Goal: Task Accomplishment & Management: Use online tool/utility

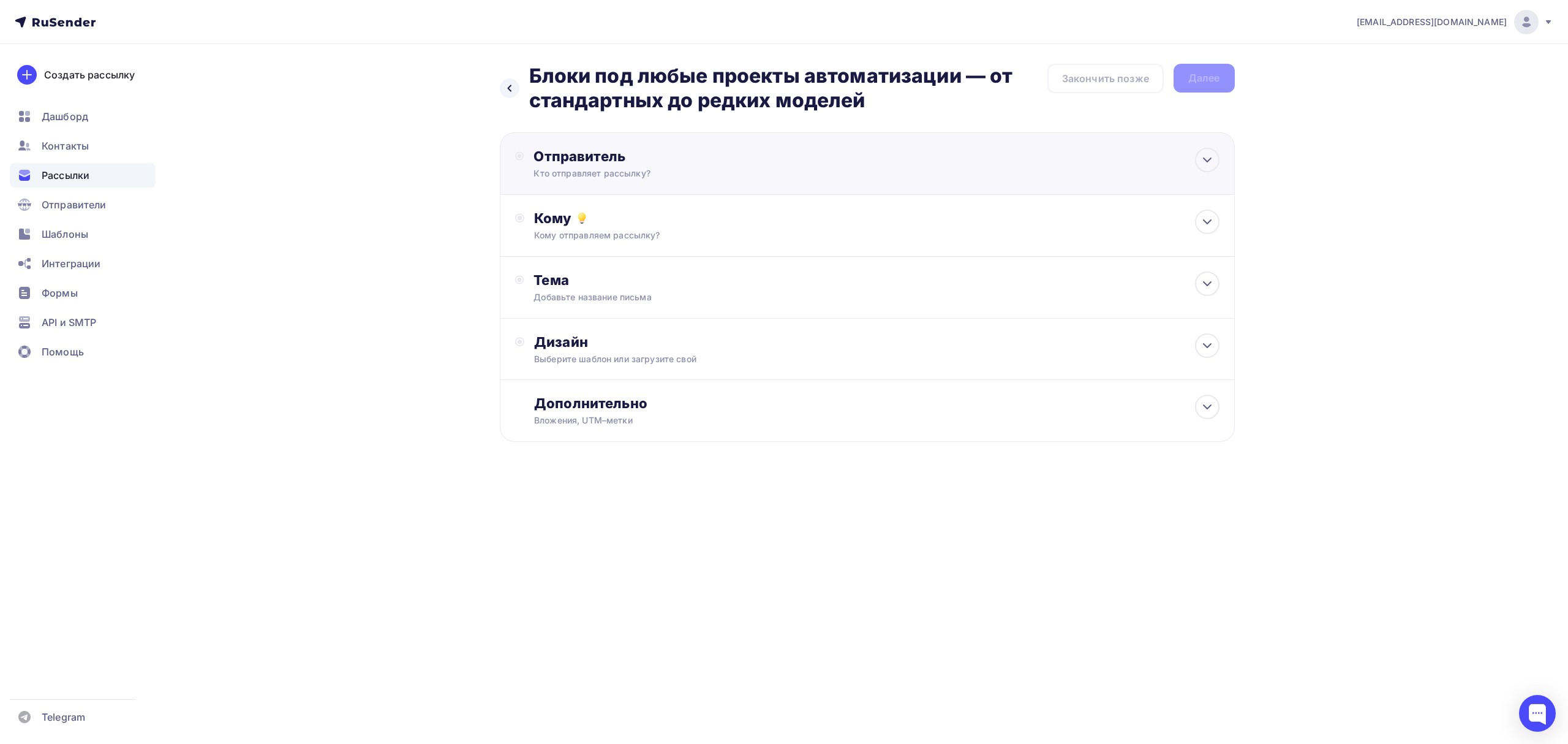
click at [657, 170] on div "Кто отправляет рассылку?" at bounding box center [653, 174] width 239 height 12
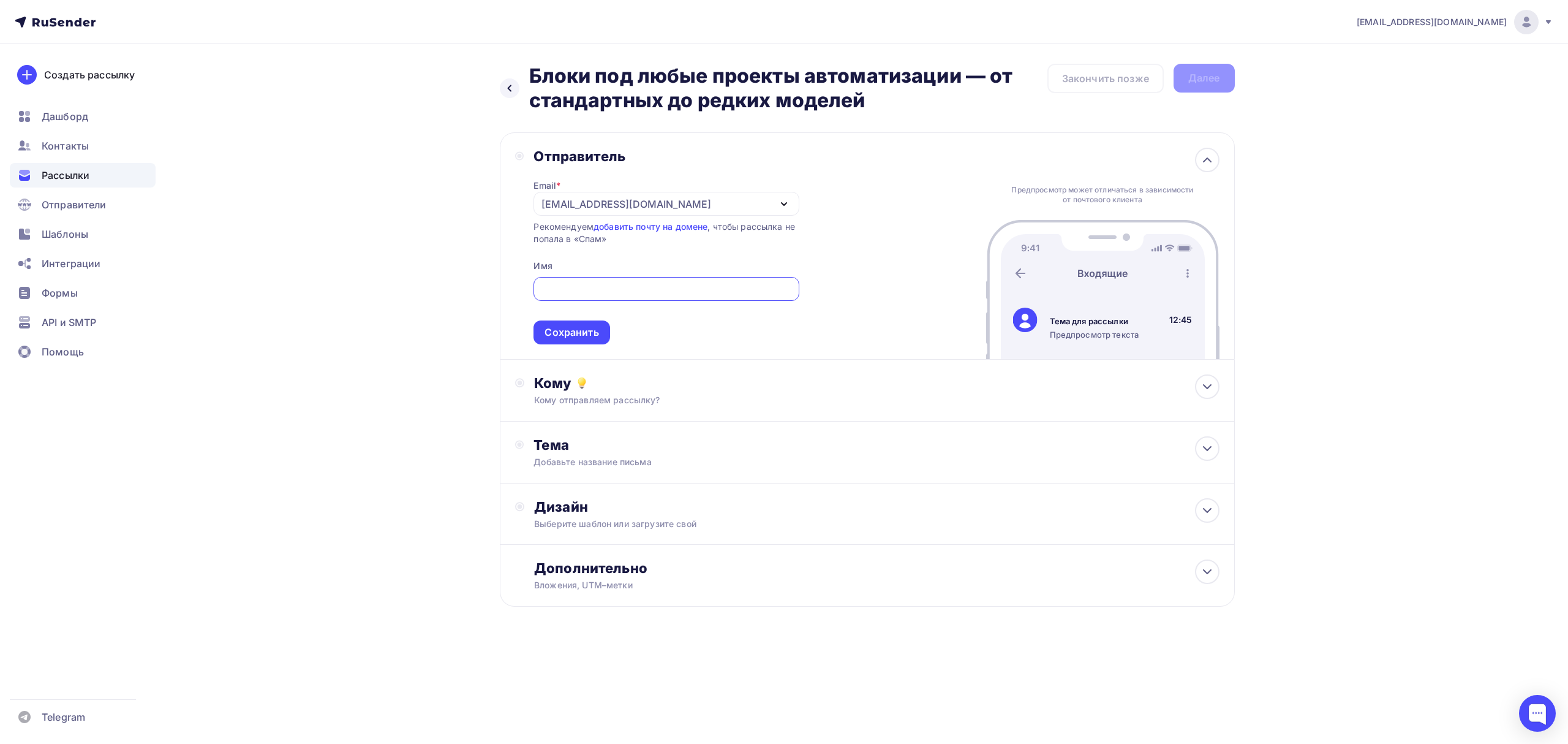
click at [662, 291] on input "text" at bounding box center [666, 289] width 251 height 15
type input "Олниса+"
click at [586, 327] on div "Сохранить" at bounding box center [572, 332] width 54 height 14
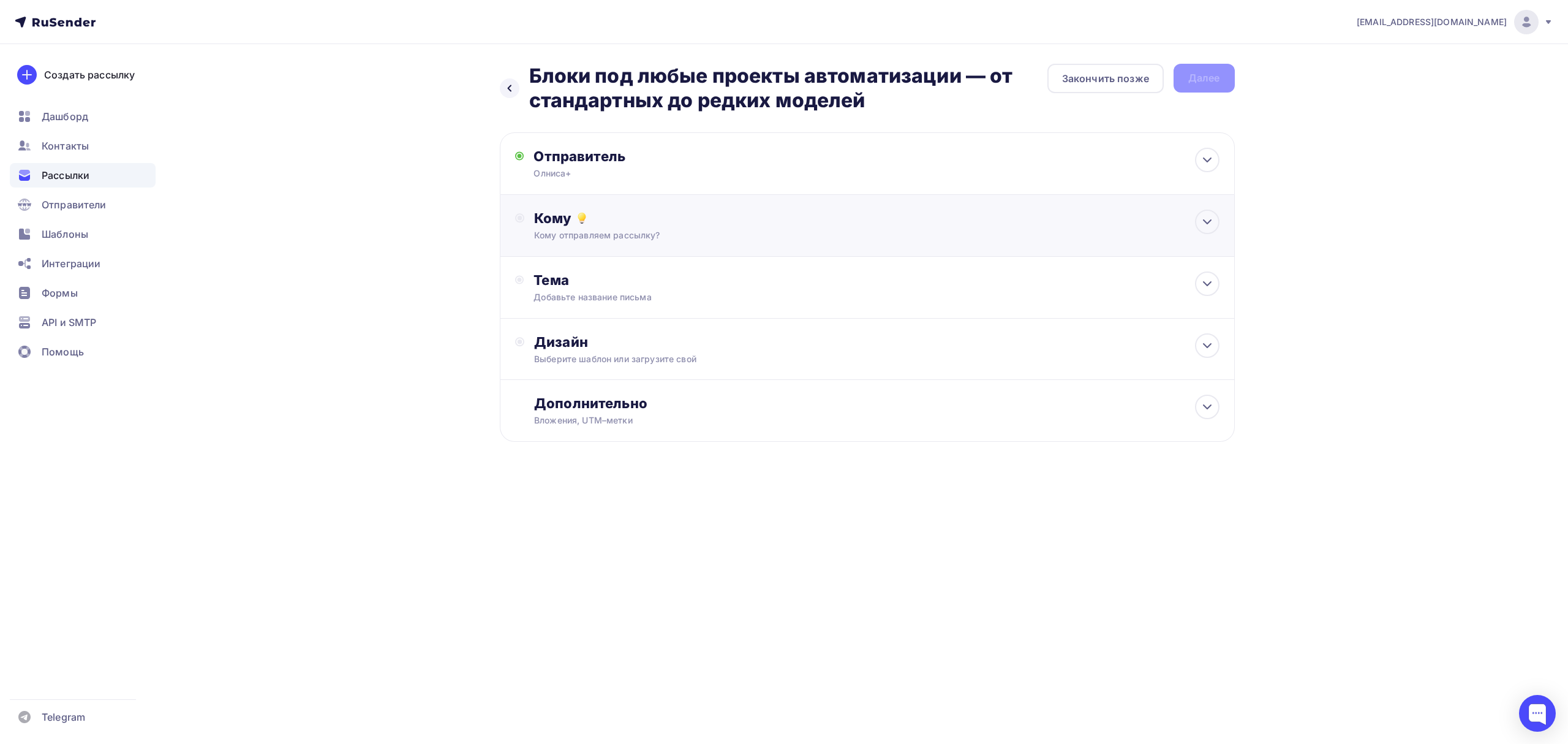
click at [702, 235] on div "Кому отправляем рассылку?" at bounding box center [842, 235] width 617 height 12
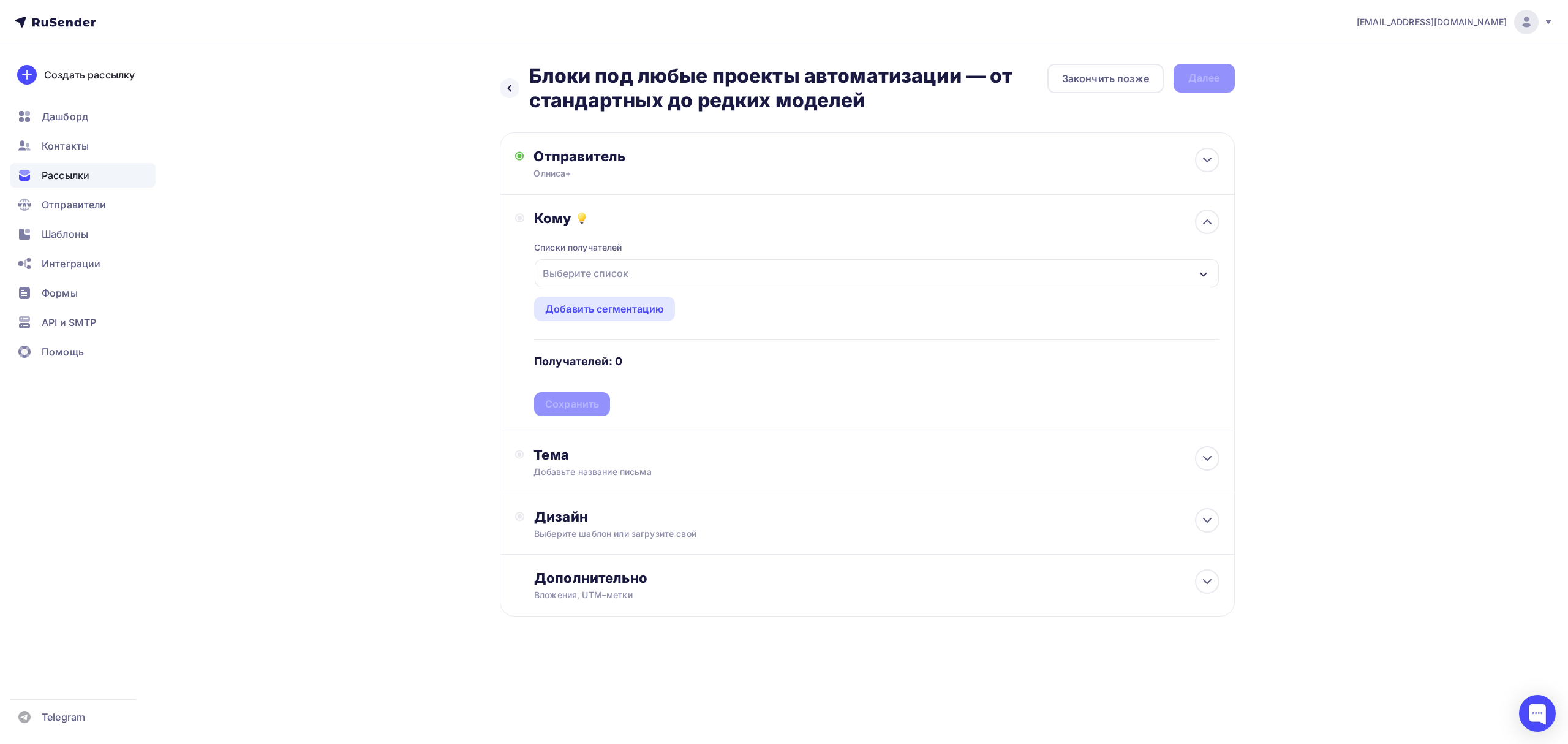
click at [663, 268] on div "Выберите список" at bounding box center [877, 273] width 684 height 28
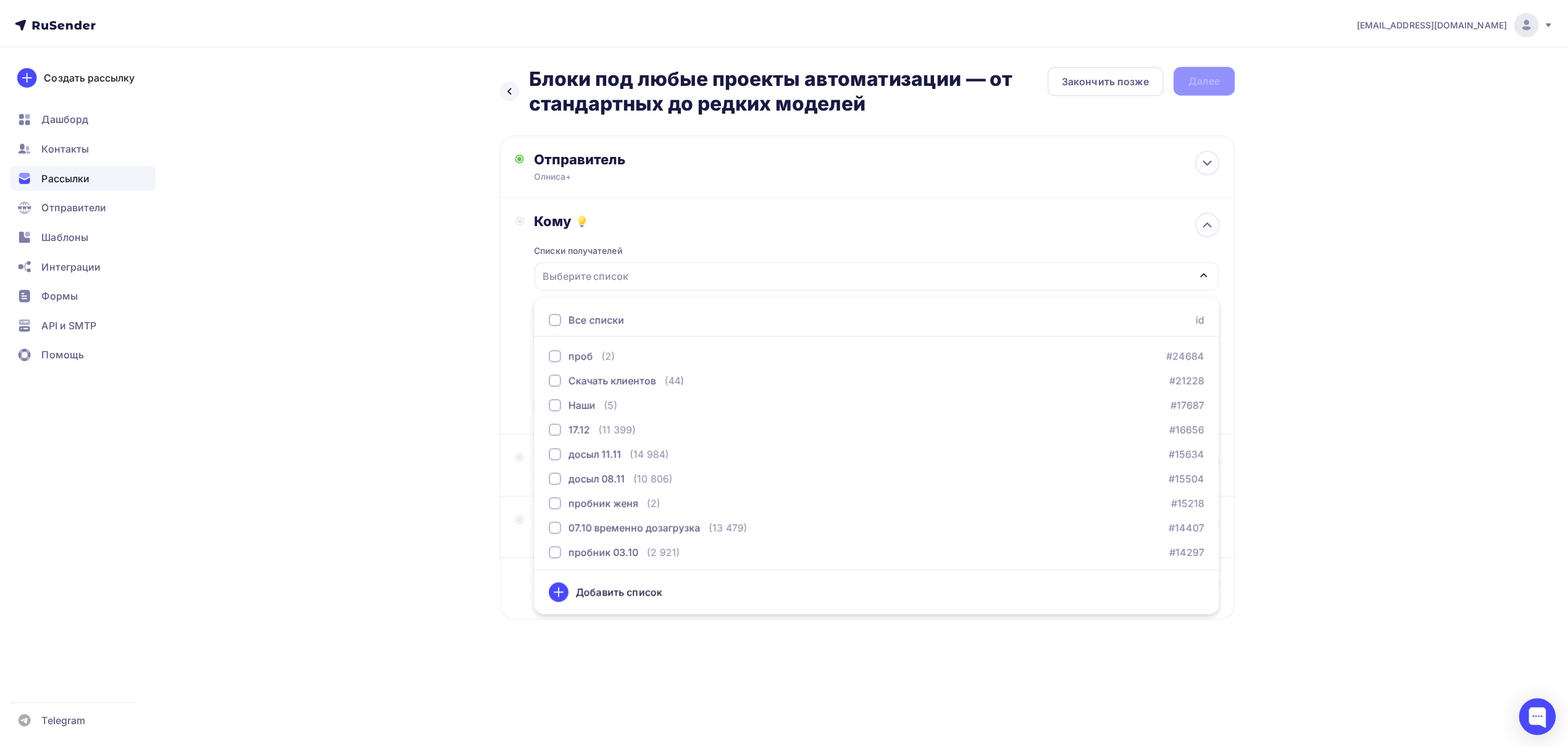
scroll to position [200, 0]
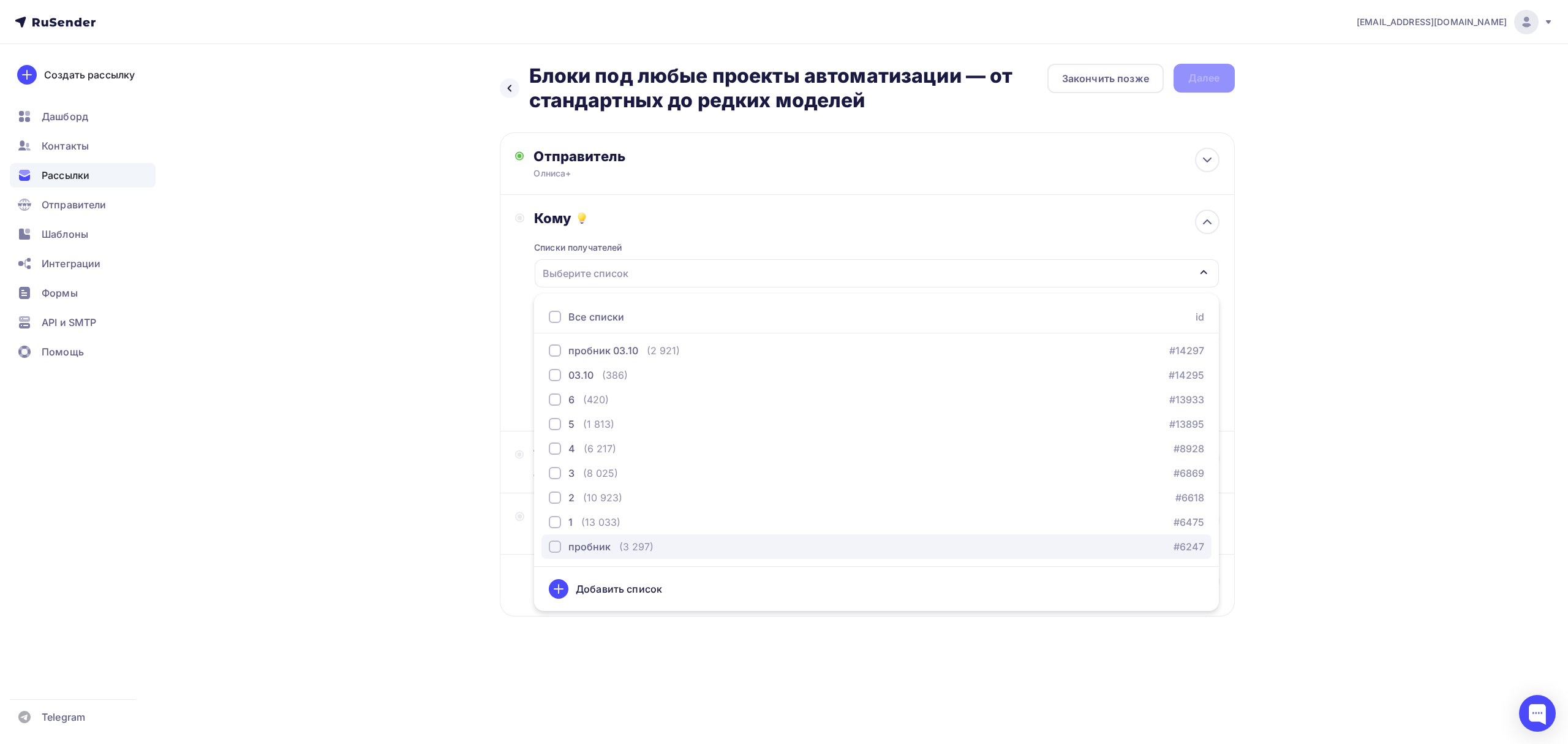
click at [599, 552] on div "пробник" at bounding box center [589, 546] width 42 height 15
click at [603, 523] on div "(13 033)" at bounding box center [601, 522] width 39 height 15
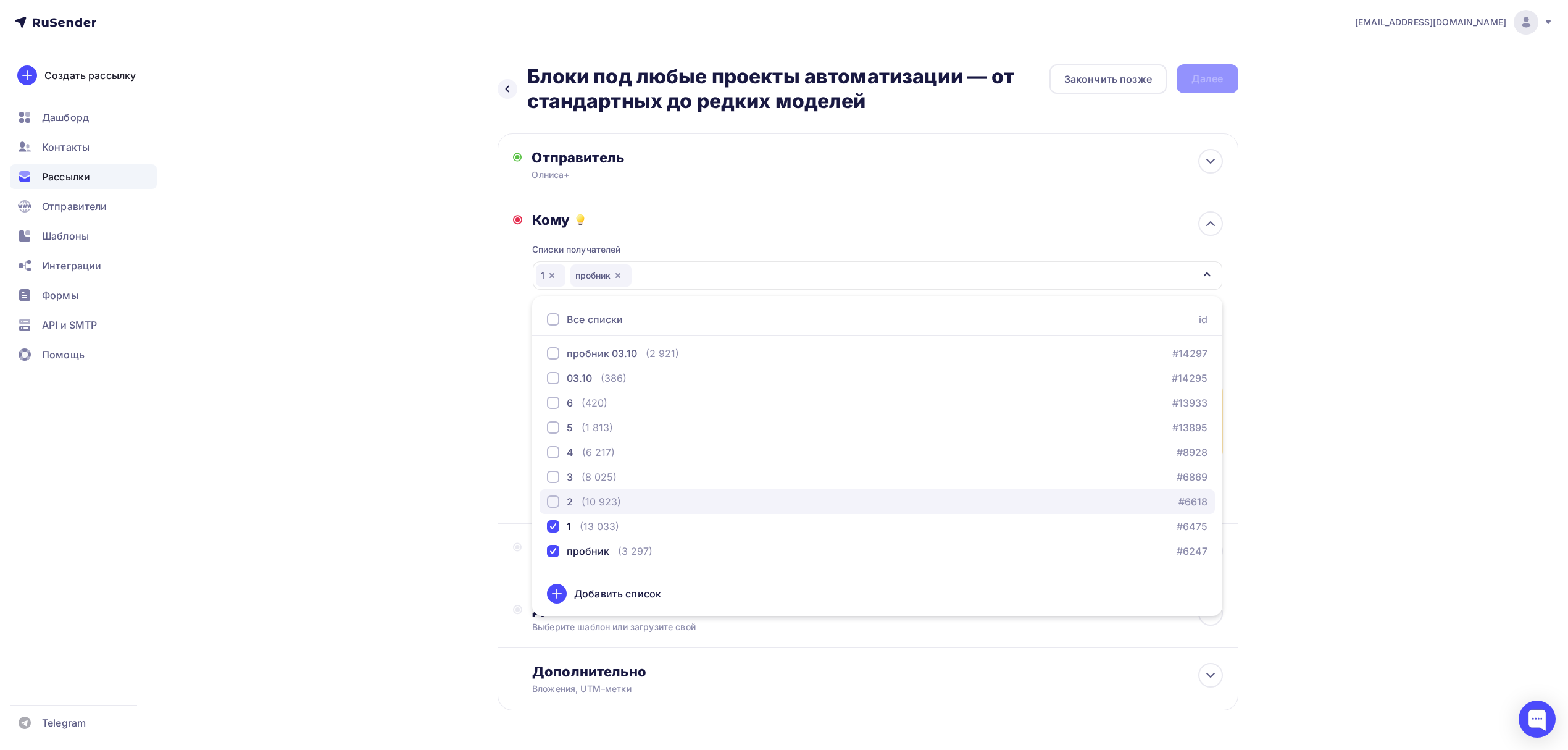
click at [609, 500] on div "(10 923)" at bounding box center [601, 501] width 40 height 15
click at [609, 486] on button "3 (8 025) #6869" at bounding box center [877, 477] width 675 height 24
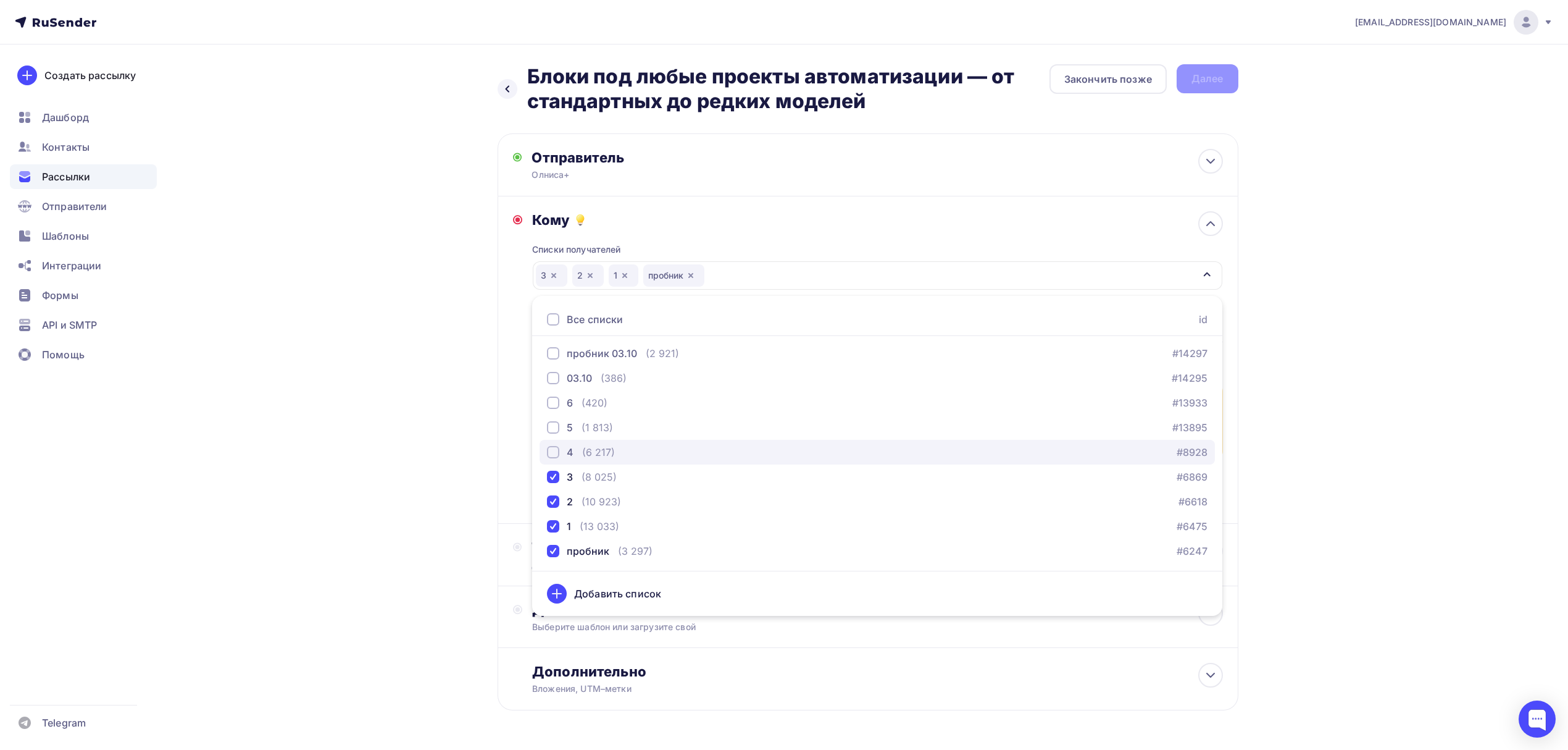
click at [606, 458] on div "(6 217)" at bounding box center [598, 451] width 33 height 15
click at [608, 426] on div "(1 813)" at bounding box center [597, 427] width 31 height 15
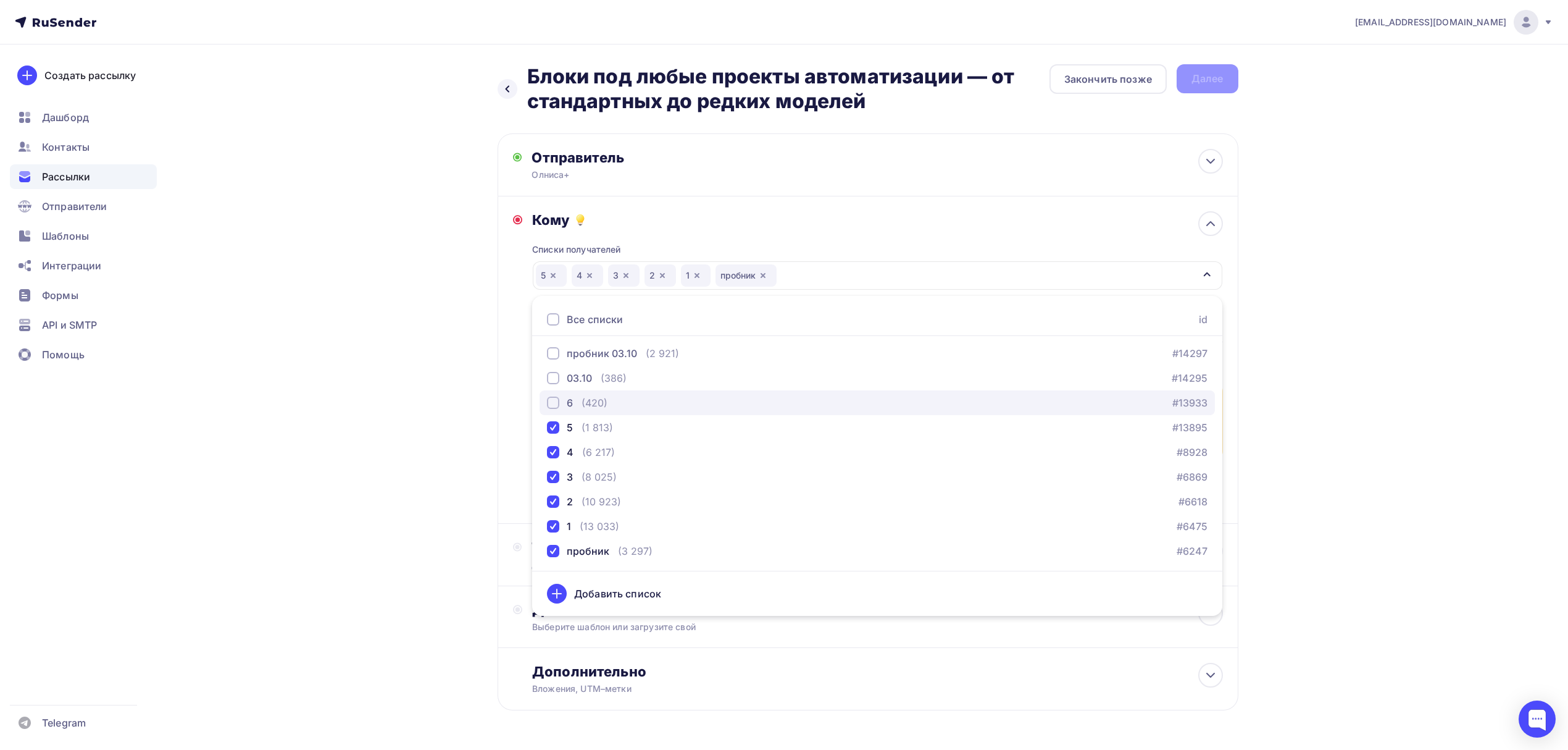
click at [609, 396] on div "6 (420) #13933" at bounding box center [877, 403] width 661 height 15
click at [611, 367] on button "03.10 (386) #14295" at bounding box center [877, 377] width 675 height 24
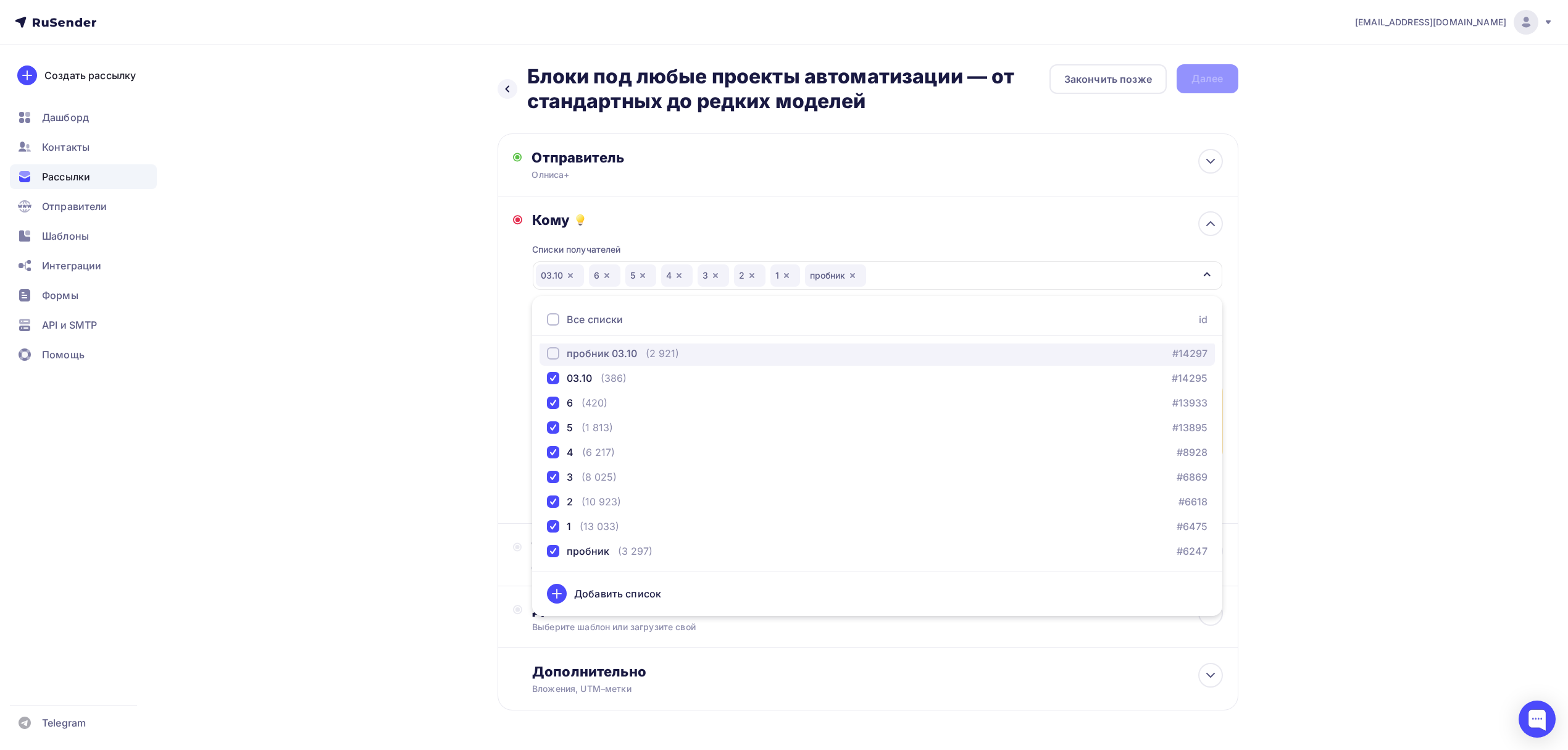
click at [613, 354] on div "пробник 03.10" at bounding box center [602, 353] width 70 height 15
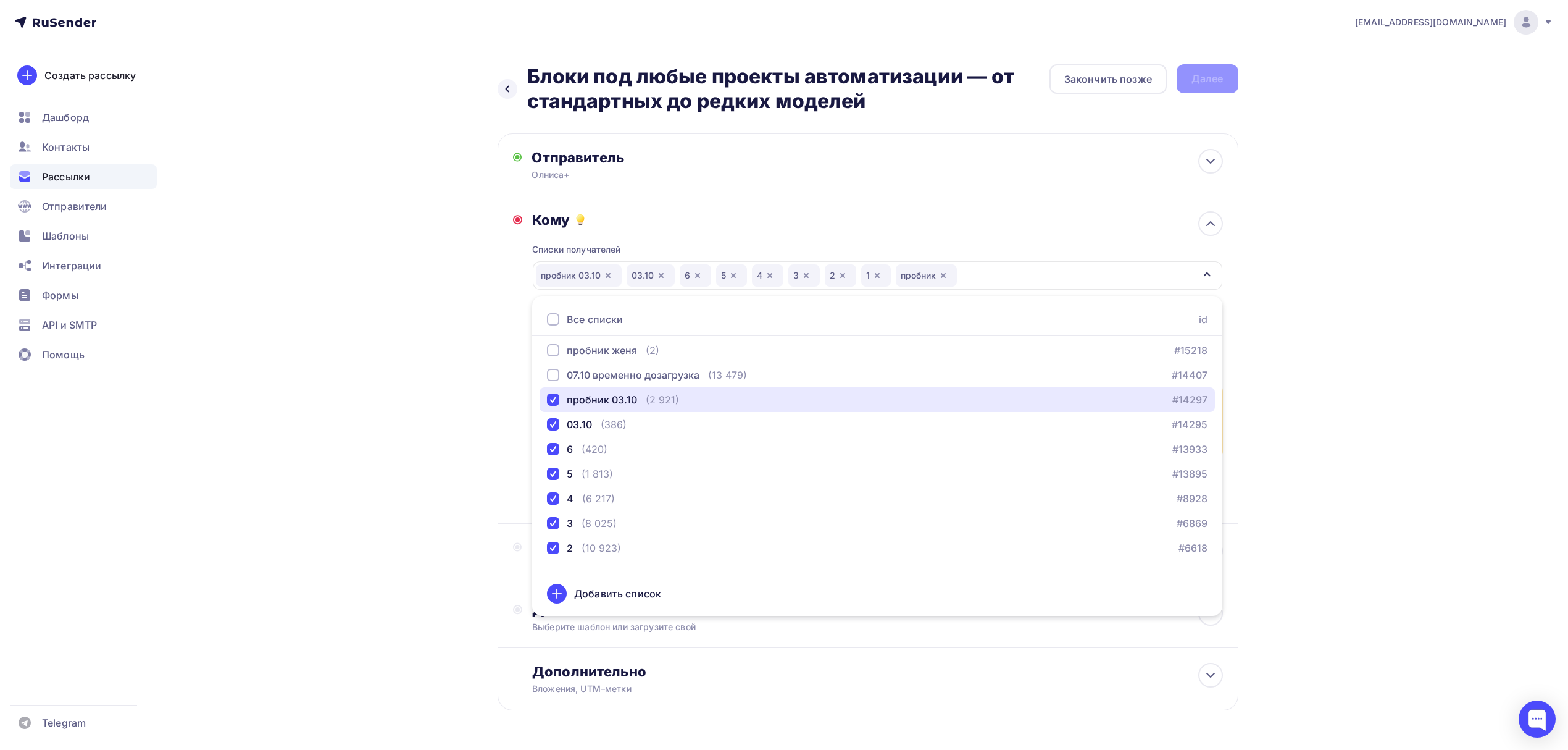
scroll to position [117, 0]
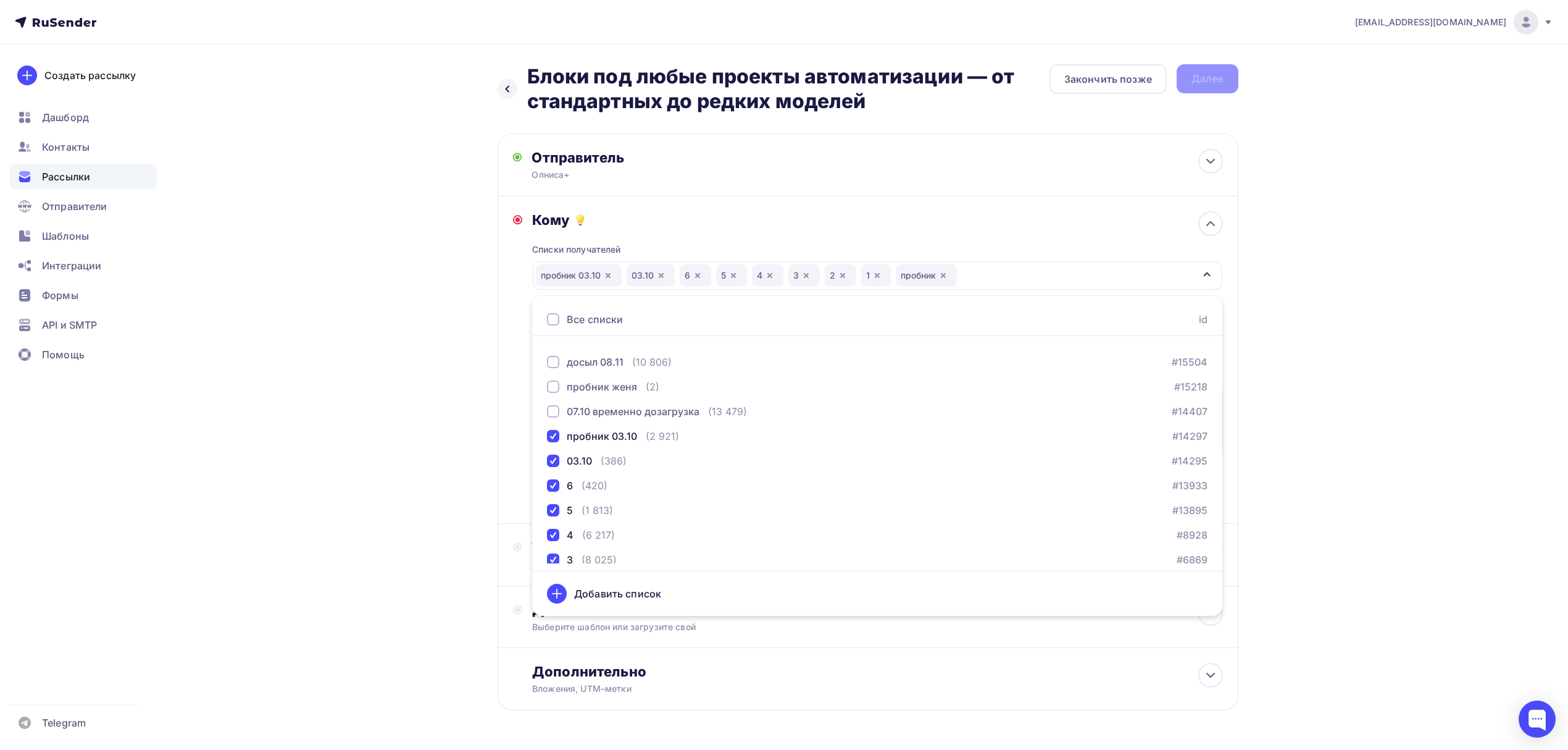
click at [433, 433] on div "Назад Блоки под любые проекты автоматизации — от стандартных до редких моделей …" at bounding box center [784, 417] width 1012 height 745
